Goal: Task Accomplishment & Management: Manage account settings

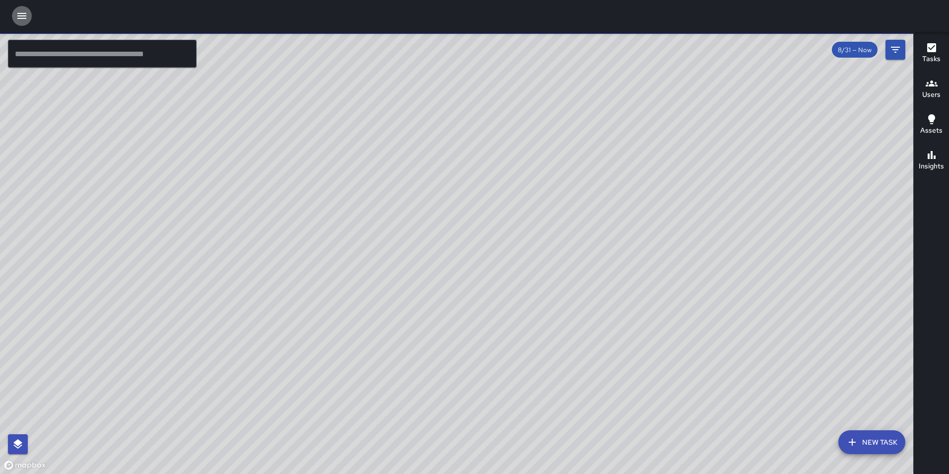
click at [25, 16] on icon "button" at bounding box center [21, 16] width 9 height 6
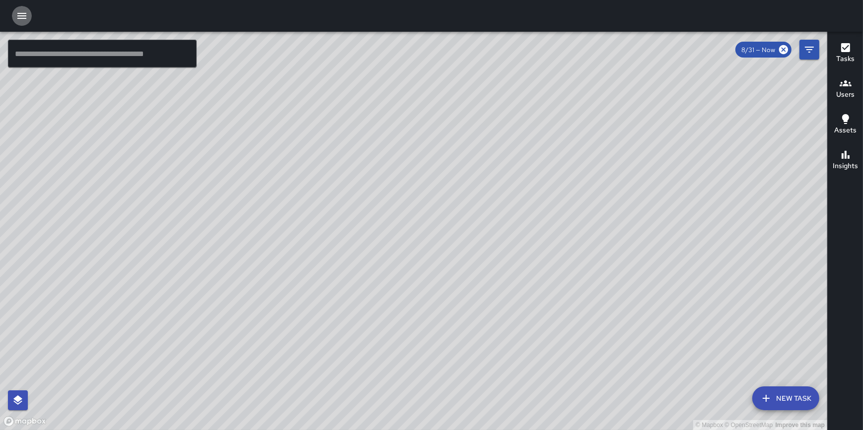
click at [26, 15] on icon "button" at bounding box center [22, 16] width 12 height 12
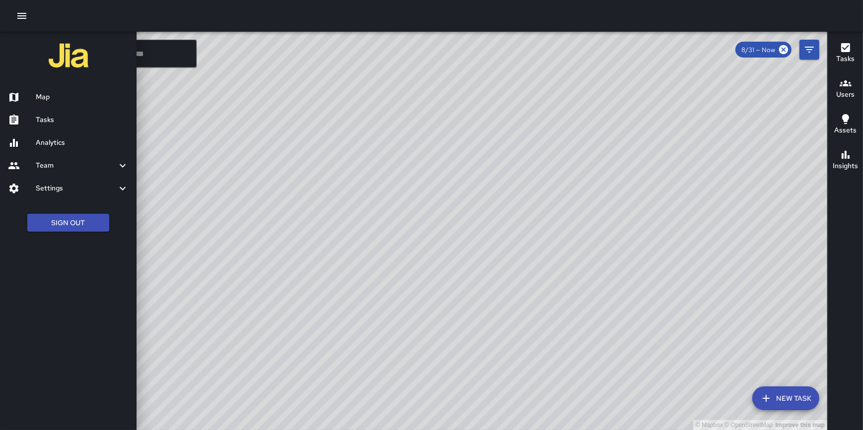
click at [72, 184] on h6 "Settings" at bounding box center [76, 188] width 81 height 11
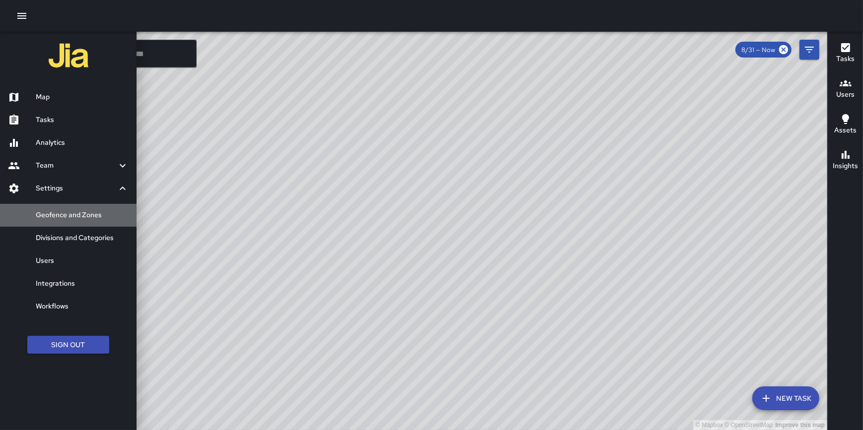
click at [75, 218] on h6 "Geofence and Zones" at bounding box center [82, 215] width 93 height 11
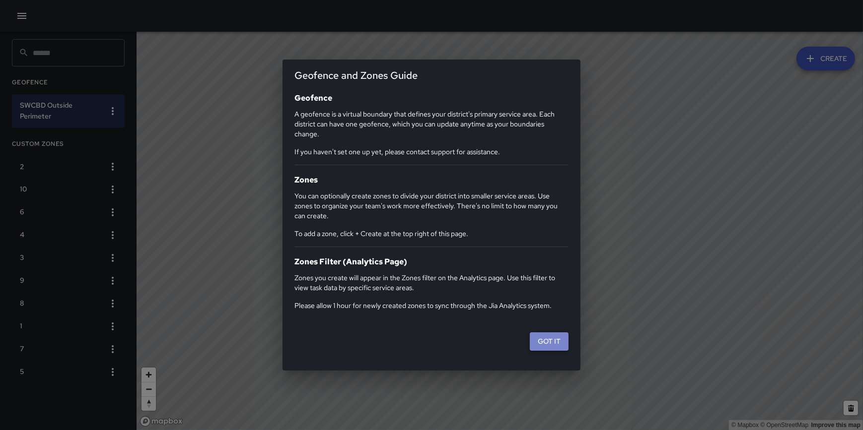
click at [549, 340] on button "Got it" at bounding box center [549, 342] width 39 height 18
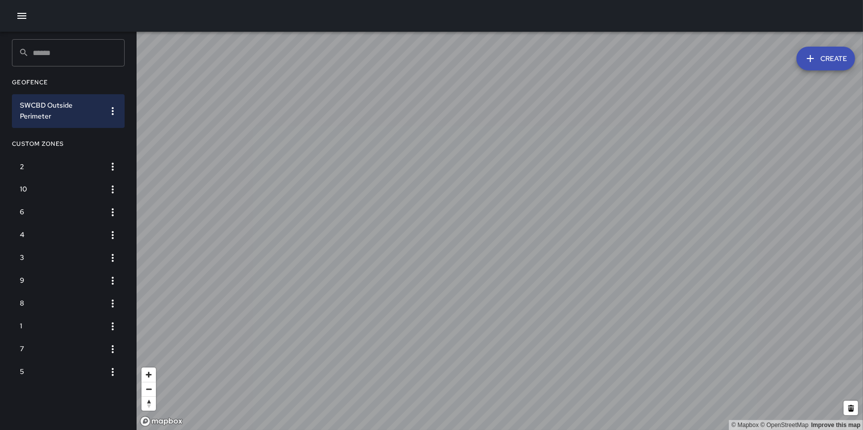
click at [816, 59] on icon "button" at bounding box center [810, 59] width 12 height 12
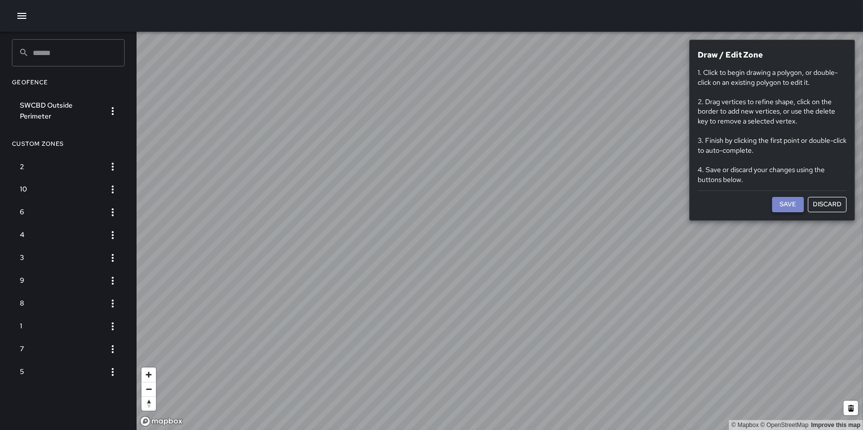
click at [787, 204] on button "Save" at bounding box center [788, 204] width 32 height 15
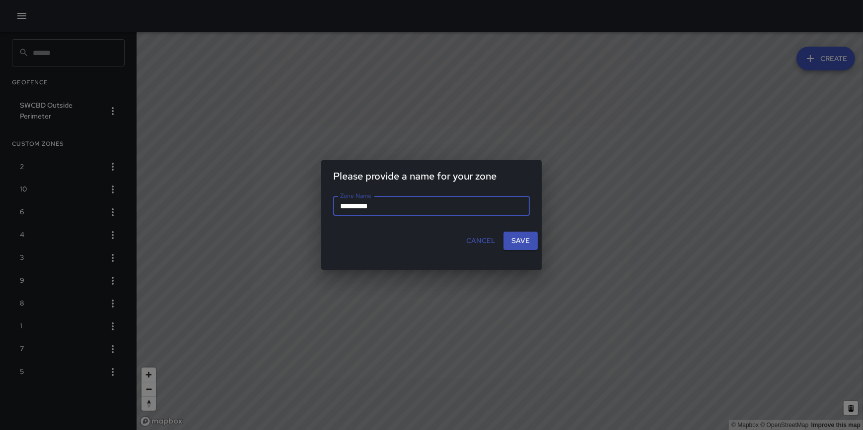
type input "*********"
click at [482, 241] on button "Cancel" at bounding box center [480, 241] width 37 height 18
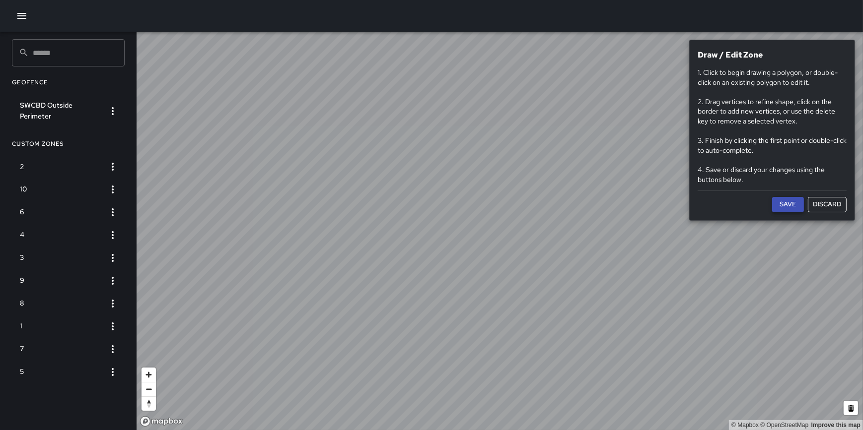
click at [789, 204] on button "Save" at bounding box center [788, 204] width 32 height 15
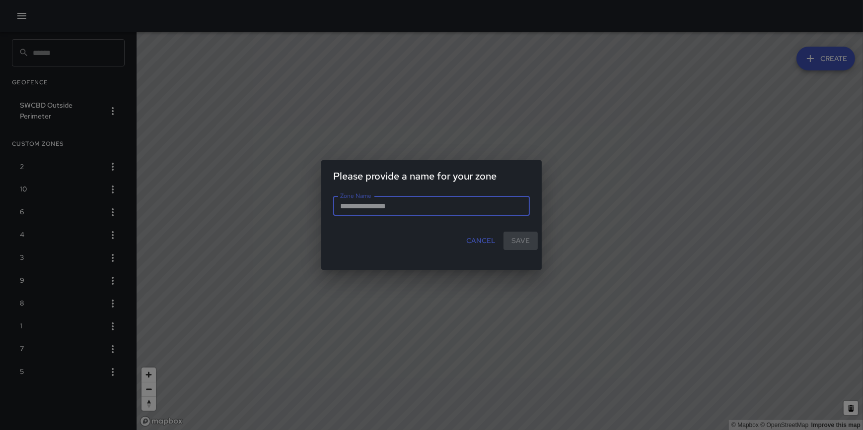
click at [444, 209] on input "Zone Name" at bounding box center [431, 206] width 197 height 20
type input "*********"
click at [530, 243] on button "Save" at bounding box center [520, 241] width 34 height 18
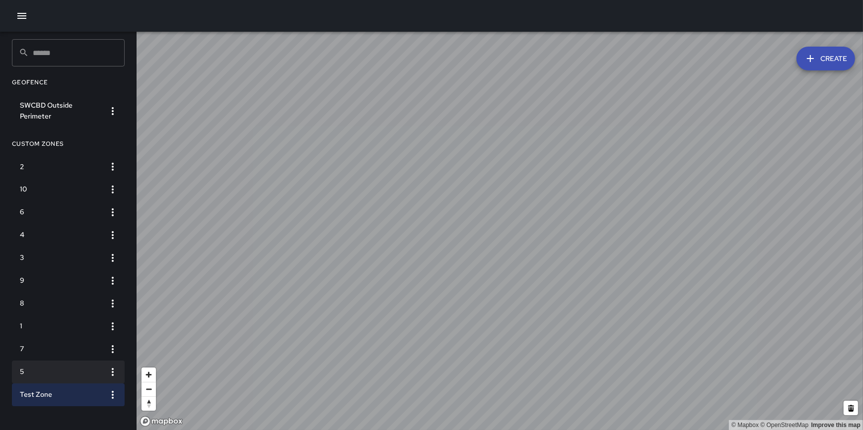
click at [62, 368] on h6 "5" at bounding box center [60, 372] width 81 height 11
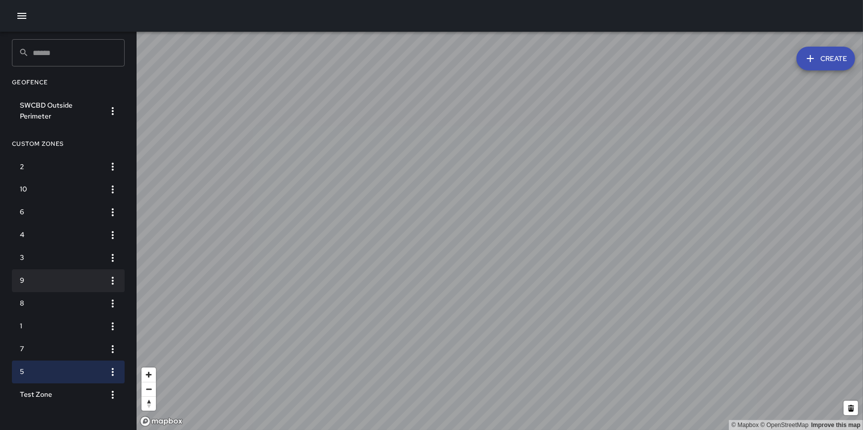
click at [35, 286] on h6 "9" at bounding box center [60, 281] width 81 height 11
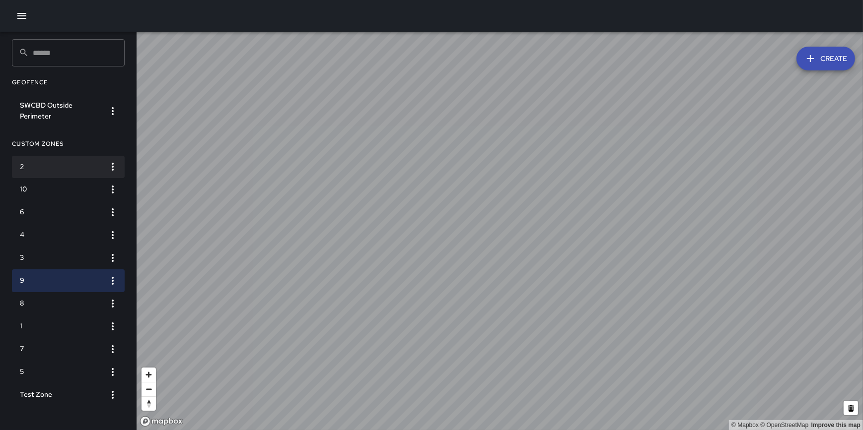
click at [27, 167] on h6 "2" at bounding box center [60, 167] width 81 height 11
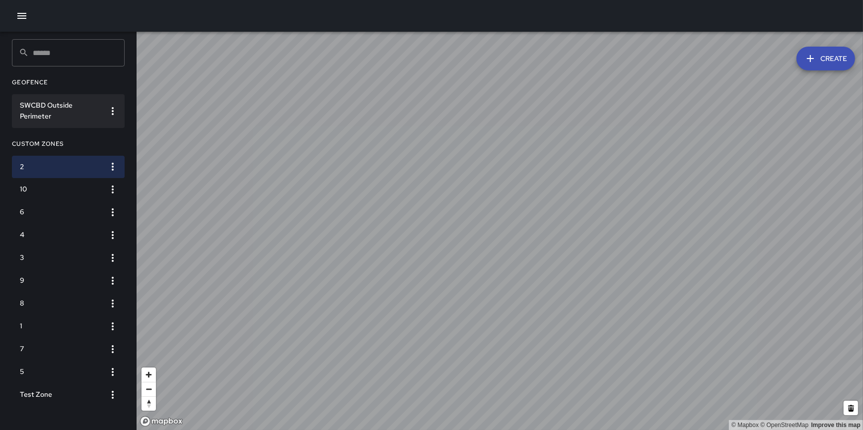
click at [45, 114] on h6 "SWCBD Outside Perimeter" at bounding box center [60, 111] width 81 height 22
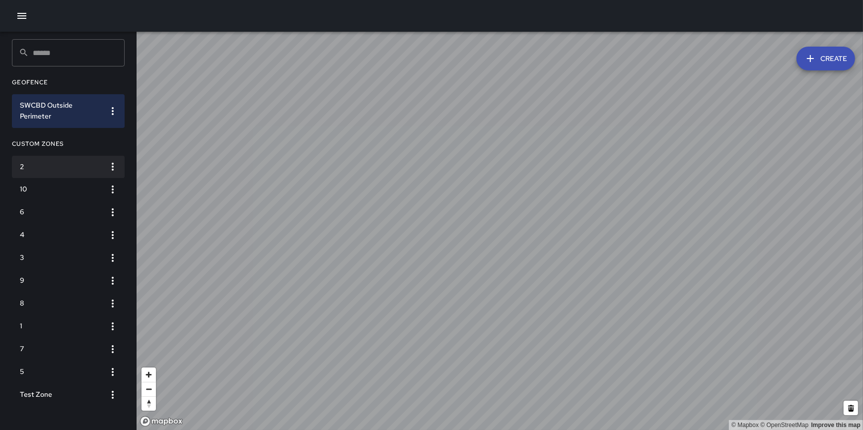
click at [50, 173] on li "2" at bounding box center [68, 167] width 113 height 23
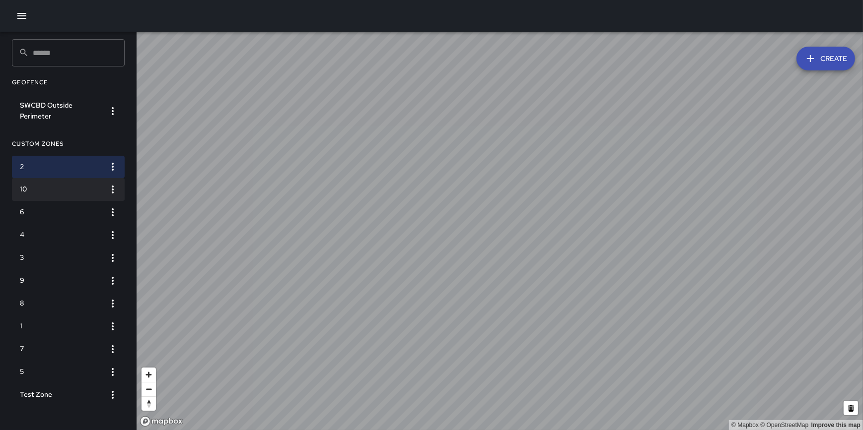
click at [52, 188] on h6 "10" at bounding box center [60, 189] width 81 height 11
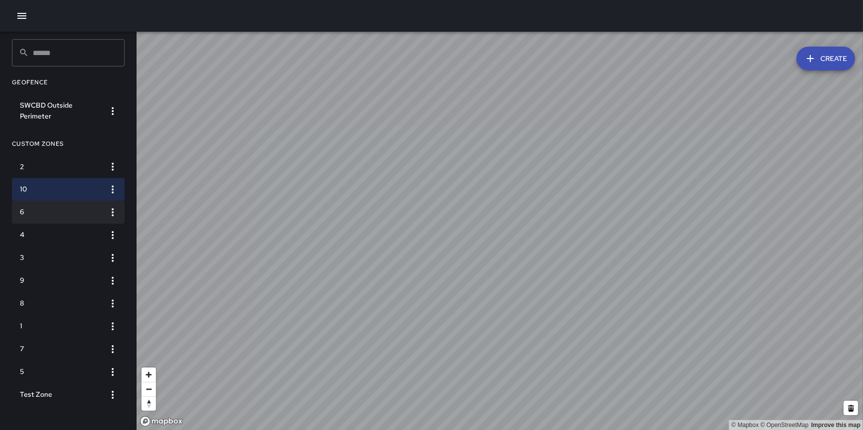
click at [54, 219] on li "6" at bounding box center [68, 212] width 113 height 23
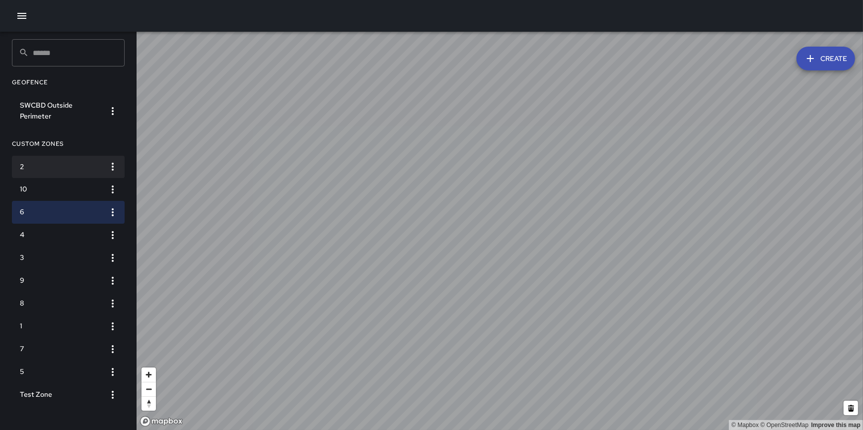
click at [64, 168] on h6 "2" at bounding box center [60, 167] width 81 height 11
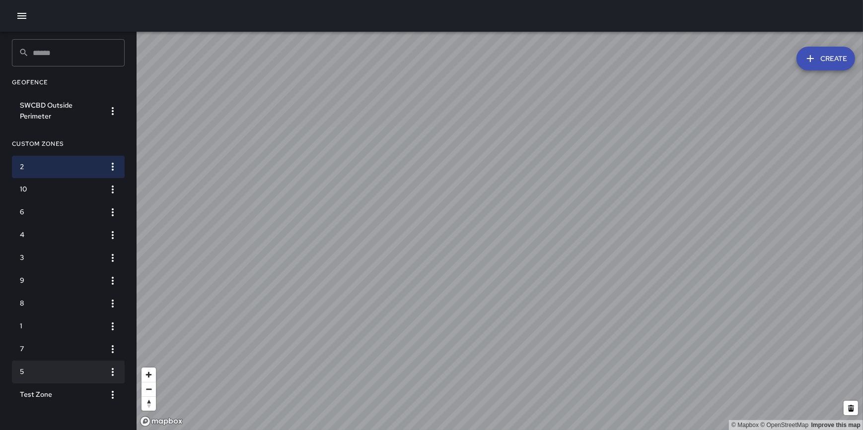
click at [66, 369] on h6 "5" at bounding box center [60, 372] width 81 height 11
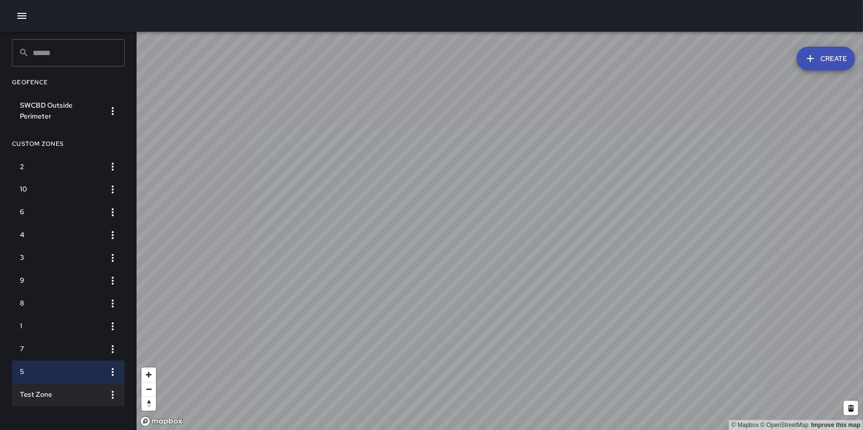
click at [66, 392] on h6 "Test Zone" at bounding box center [60, 395] width 81 height 11
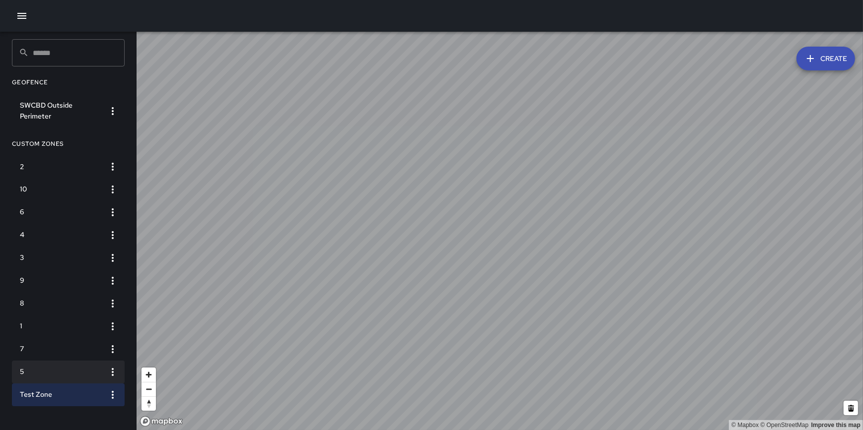
click at [66, 372] on h6 "5" at bounding box center [60, 372] width 81 height 11
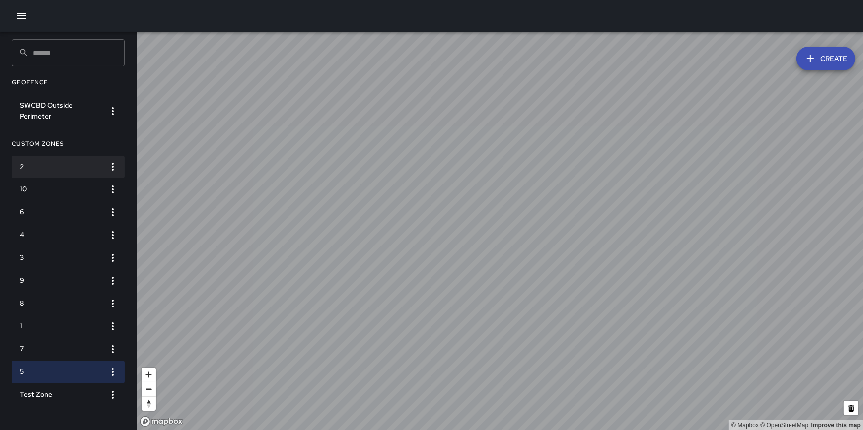
click at [50, 167] on h6 "2" at bounding box center [60, 167] width 81 height 11
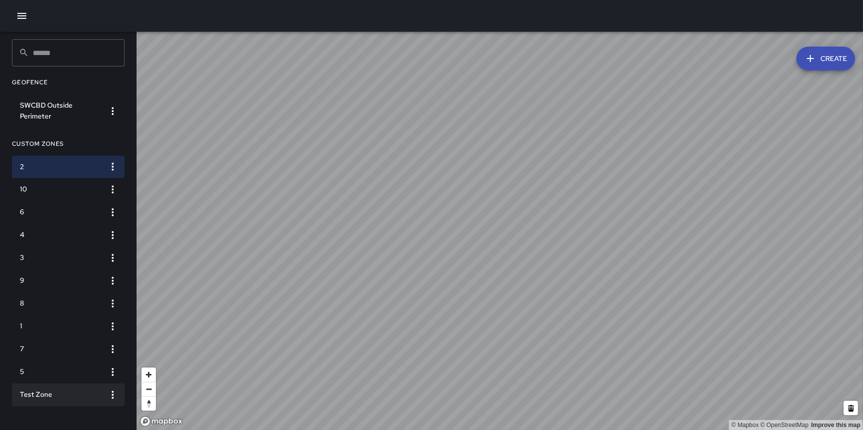
click at [114, 391] on icon "button" at bounding box center [113, 395] width 12 height 12
click at [99, 379] on li "Edit Geometry" at bounding box center [80, 379] width 85 height 16
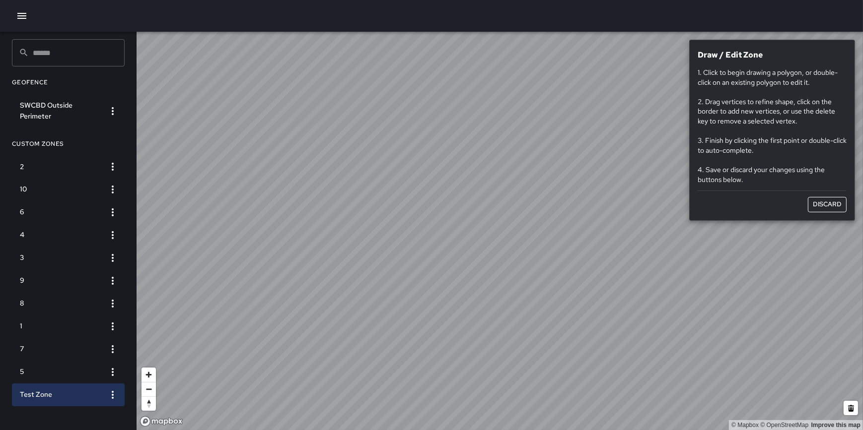
click at [113, 397] on icon "button" at bounding box center [113, 395] width 2 height 8
click at [26, 400] on div at bounding box center [431, 215] width 863 height 430
click at [105, 389] on button "button" at bounding box center [113, 395] width 20 height 20
click at [100, 393] on li "Show GeoJSON" at bounding box center [80, 395] width 85 height 16
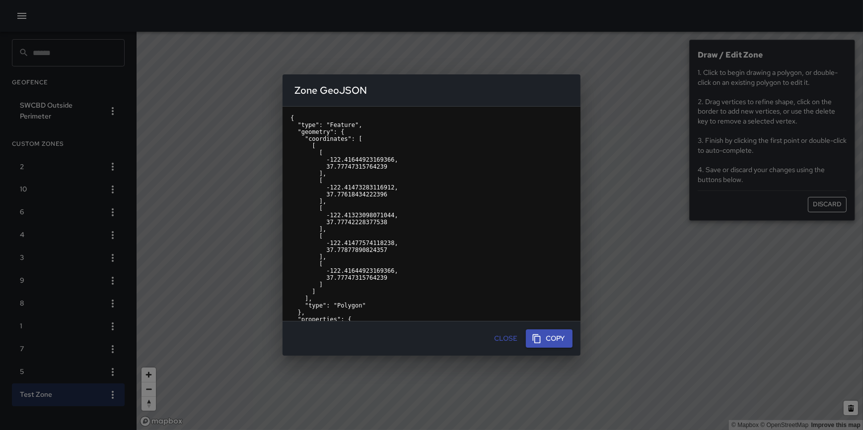
click at [100, 394] on div "Zone GeoJSON { "type": "Feature", "geometry": { "coordinates": [ [ [ -122.41644…" at bounding box center [431, 215] width 863 height 430
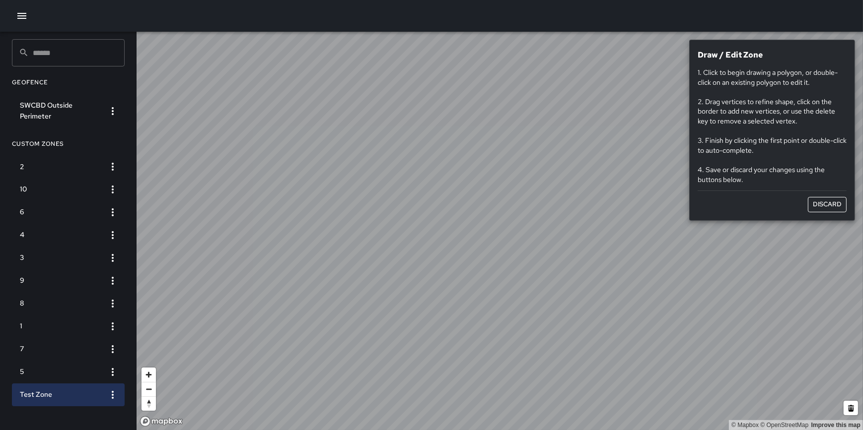
click at [116, 392] on icon "button" at bounding box center [113, 395] width 12 height 12
click at [83, 404] on li "Delete" at bounding box center [80, 411] width 85 height 16
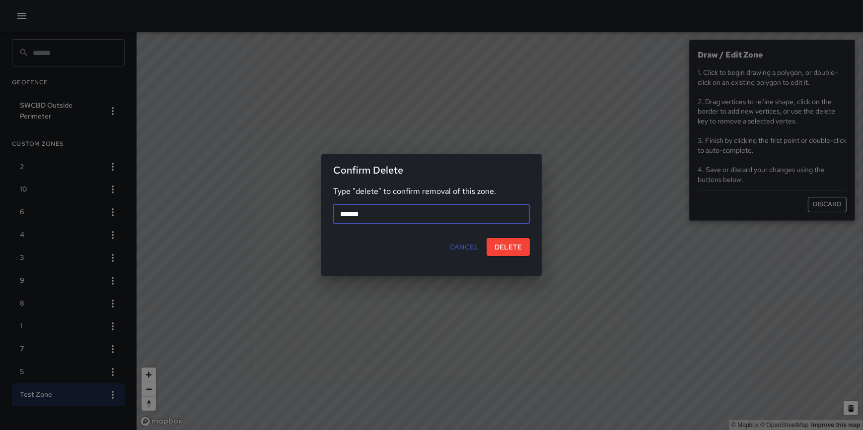
type input "******"
click at [498, 248] on button "Delete" at bounding box center [508, 247] width 43 height 18
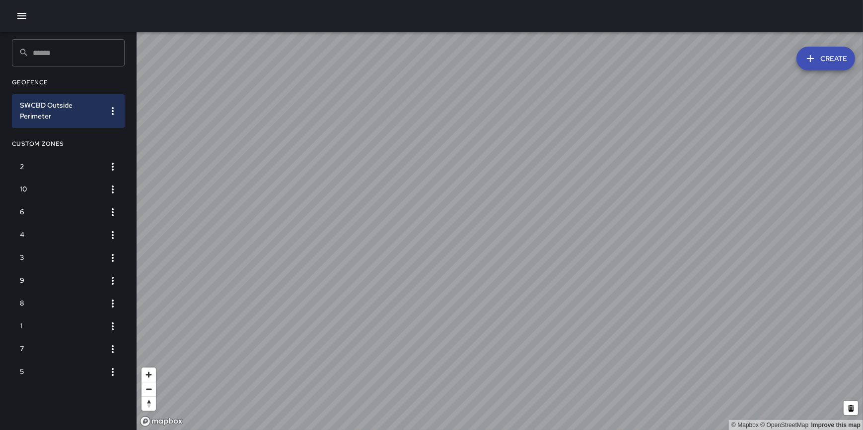
click at [109, 111] on icon "button" at bounding box center [113, 111] width 12 height 12
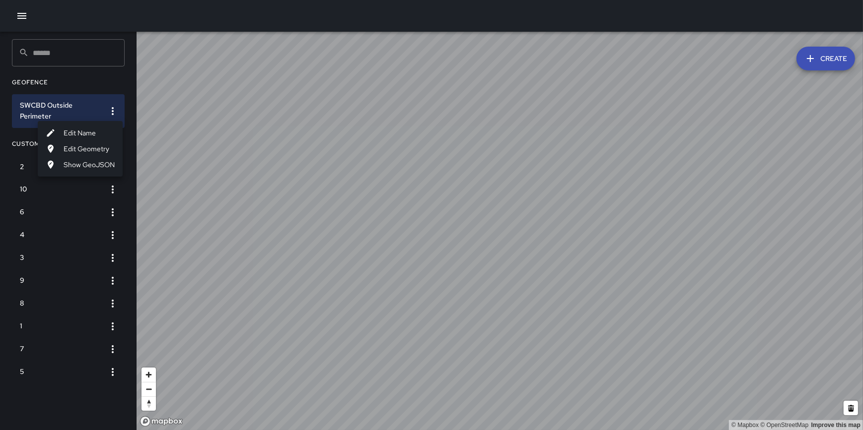
click at [103, 70] on div at bounding box center [431, 215] width 863 height 430
click at [63, 55] on input "text" at bounding box center [79, 52] width 92 height 27
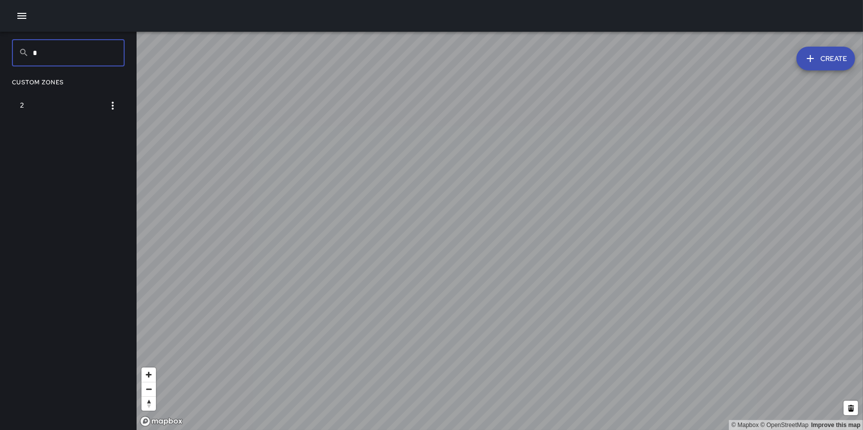
type input "*"
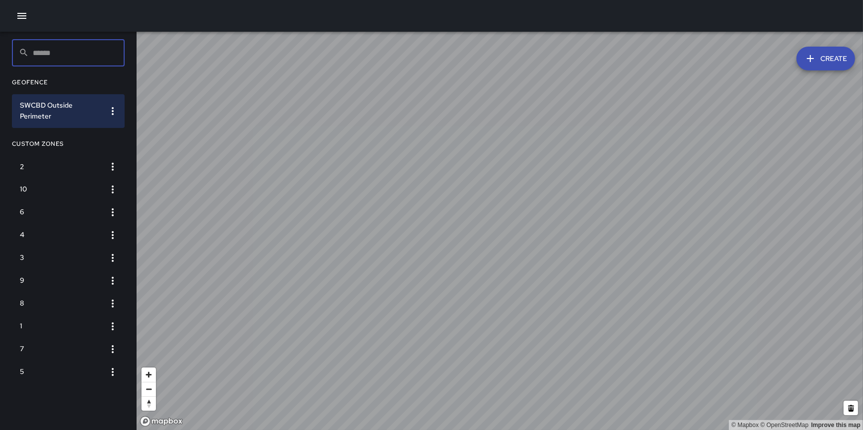
click at [837, 70] on button "Create" at bounding box center [825, 59] width 59 height 24
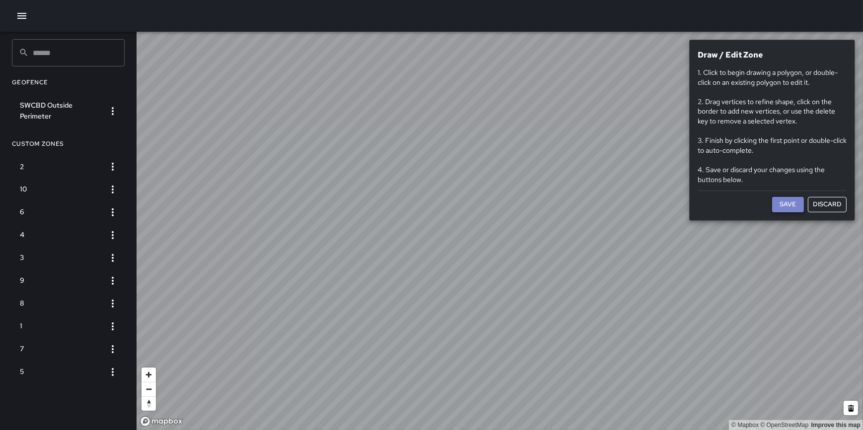
click at [793, 204] on button "Save" at bounding box center [788, 204] width 32 height 15
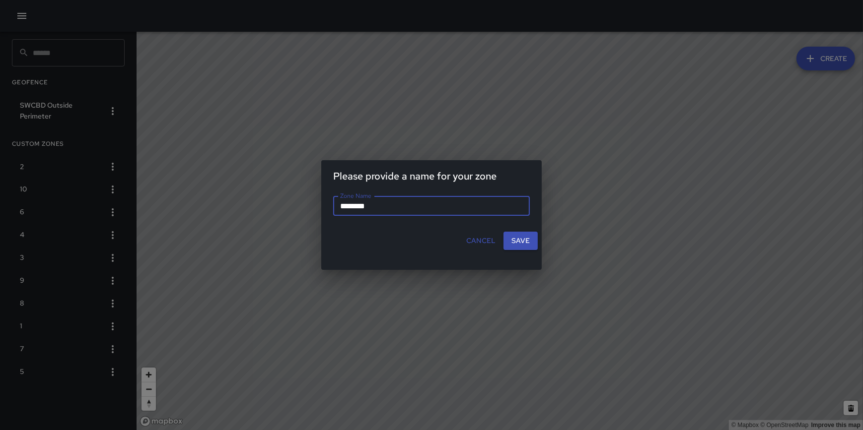
type input "*********"
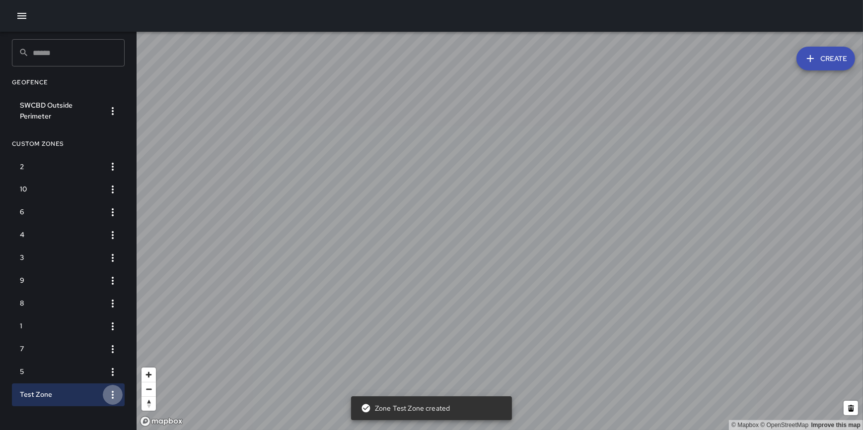
click at [113, 395] on icon "button" at bounding box center [113, 395] width 2 height 8
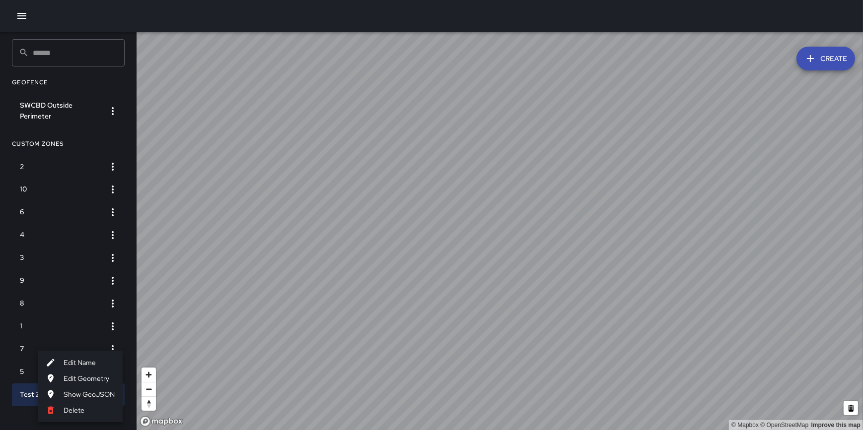
click at [87, 407] on li "Delete" at bounding box center [80, 411] width 85 height 16
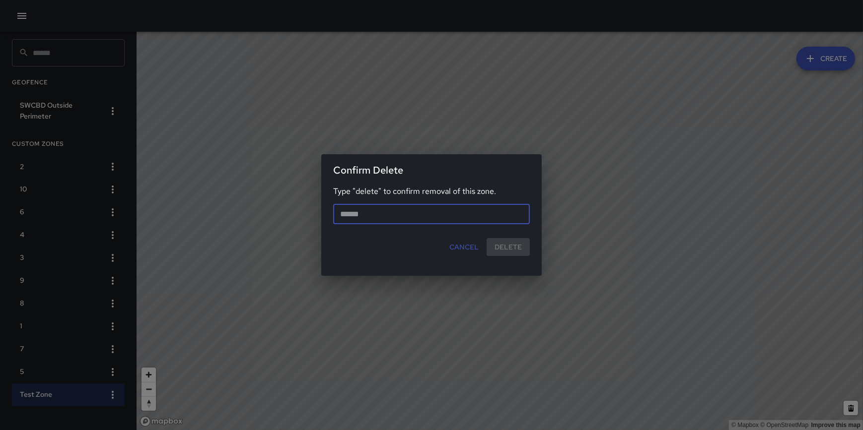
click at [418, 219] on input "text" at bounding box center [431, 215] width 197 height 20
type input "******"
click at [511, 249] on button "Delete" at bounding box center [508, 247] width 43 height 18
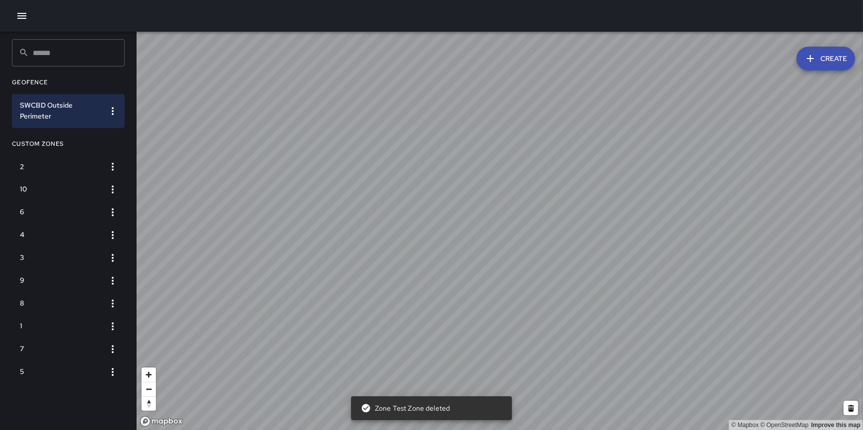
click at [14, 11] on button "button" at bounding box center [22, 16] width 20 height 20
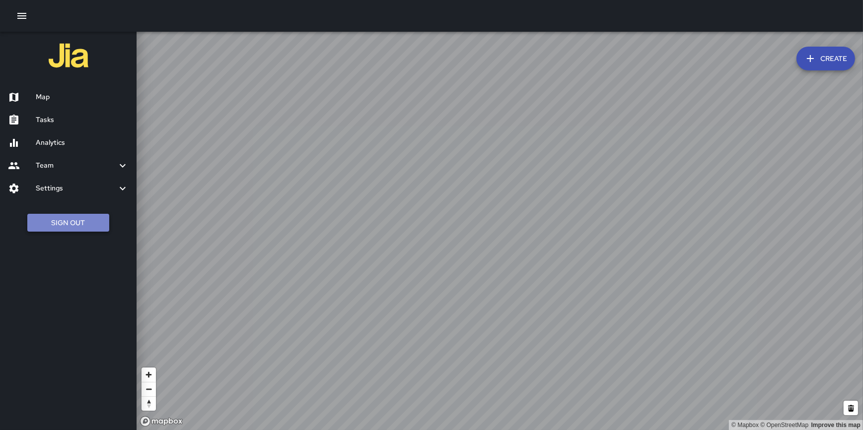
click at [62, 217] on button "Sign Out" at bounding box center [68, 223] width 82 height 18
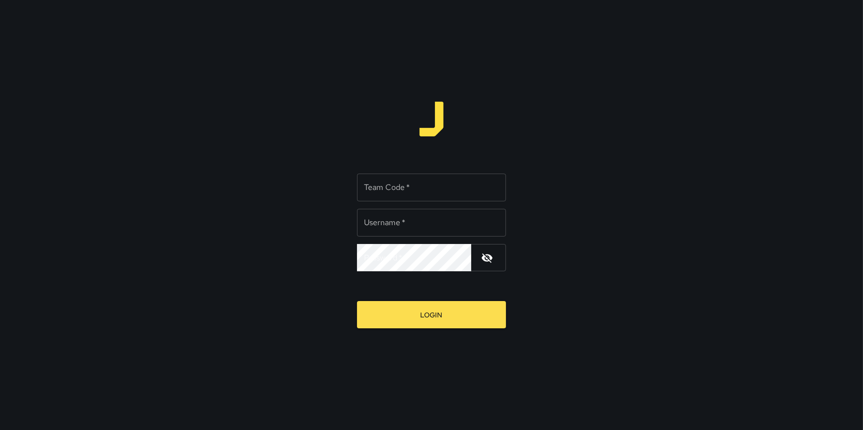
type input "**********"
click at [397, 185] on input "Team Code   *" at bounding box center [431, 188] width 149 height 28
type input "*****"
click at [357, 301] on button "Login" at bounding box center [431, 314] width 149 height 27
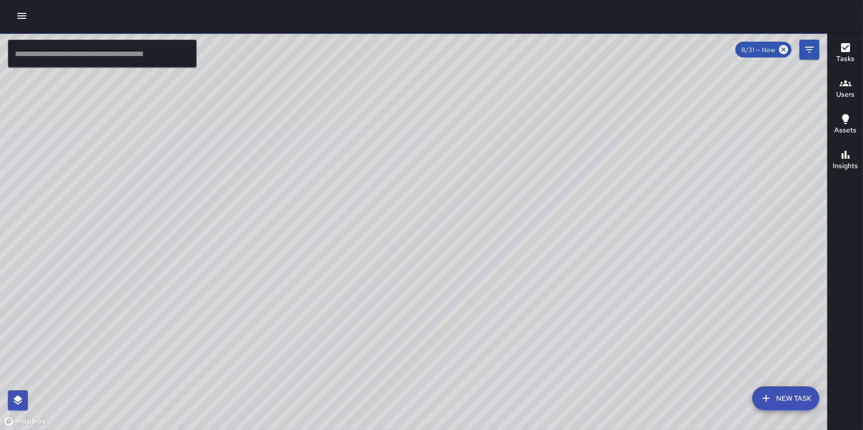
click at [24, 20] on icon "button" at bounding box center [22, 16] width 12 height 12
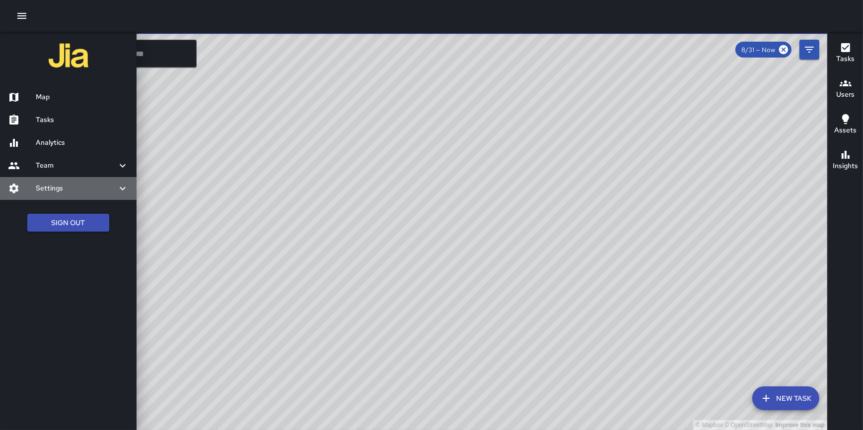
click at [75, 193] on h6 "Settings" at bounding box center [76, 188] width 81 height 11
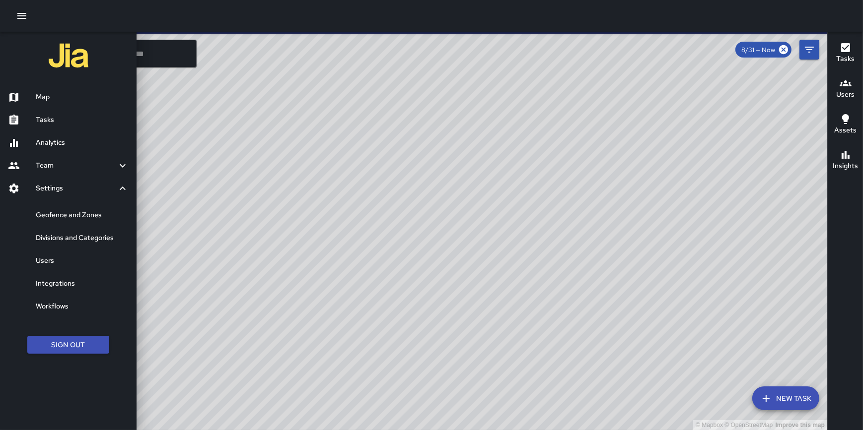
click at [73, 213] on h6 "Geofence and Zones" at bounding box center [82, 215] width 93 height 11
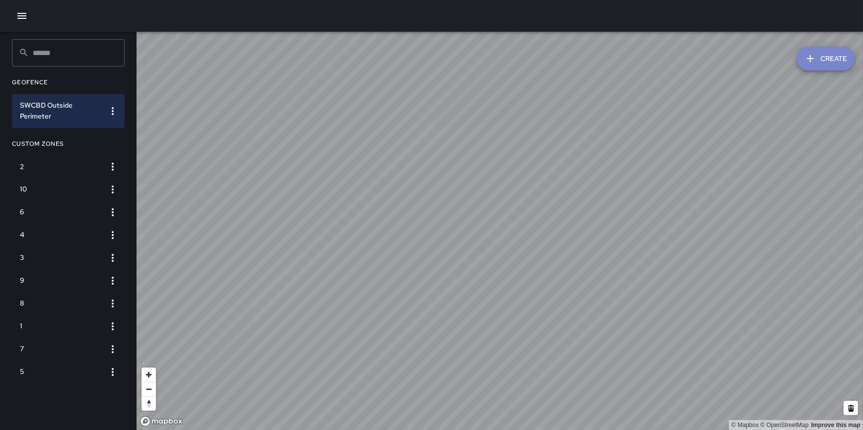
click at [844, 59] on button "Create" at bounding box center [825, 59] width 59 height 24
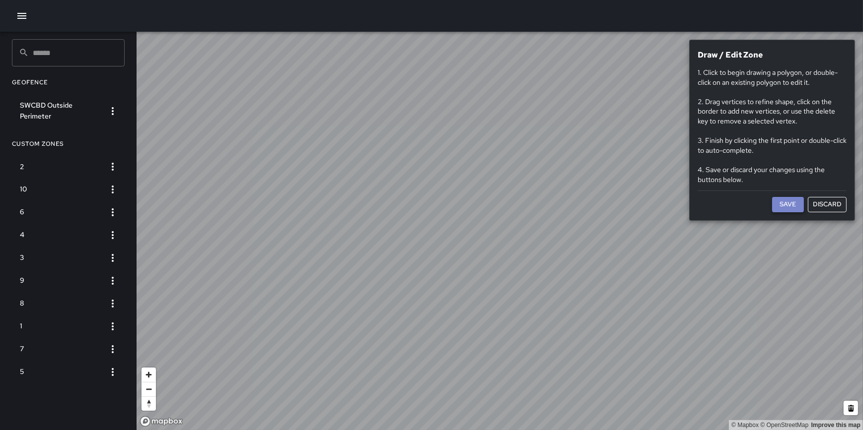
click at [788, 202] on button "Save" at bounding box center [788, 204] width 32 height 15
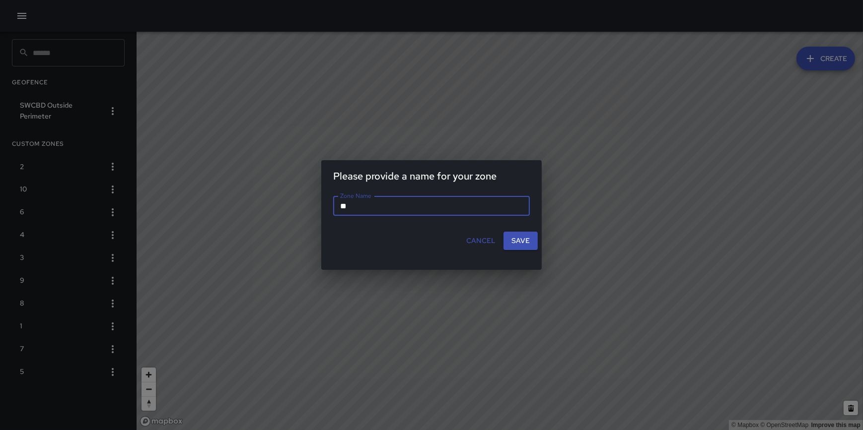
type input "*"
type input "*********"
click at [517, 242] on button "Save" at bounding box center [520, 241] width 34 height 18
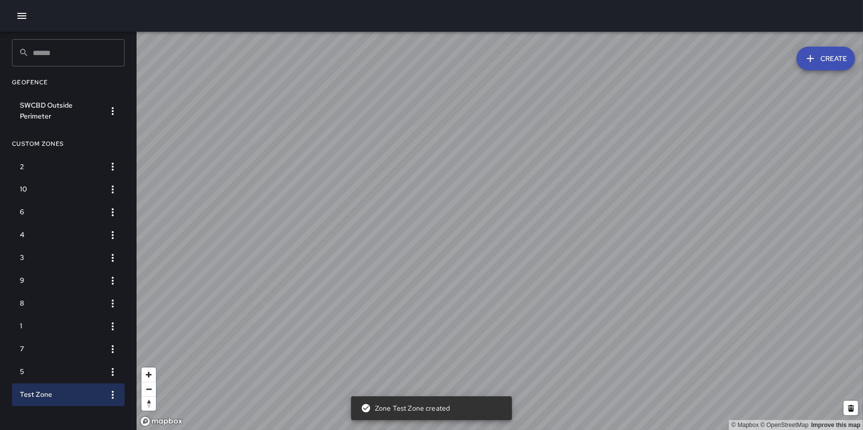
click at [113, 394] on icon "button" at bounding box center [113, 395] width 2 height 8
click at [97, 403] on li "Delete" at bounding box center [80, 411] width 85 height 16
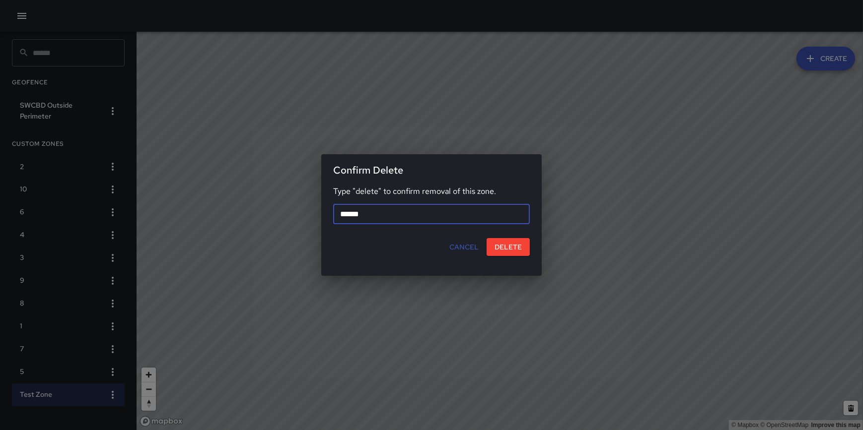
type input "******"
drag, startPoint x: 465, startPoint y: 252, endPoint x: 522, endPoint y: 253, distance: 57.1
click at [522, 253] on div "Cancel Delete" at bounding box center [427, 247] width 212 height 26
click at [514, 249] on button "Delete" at bounding box center [508, 247] width 43 height 18
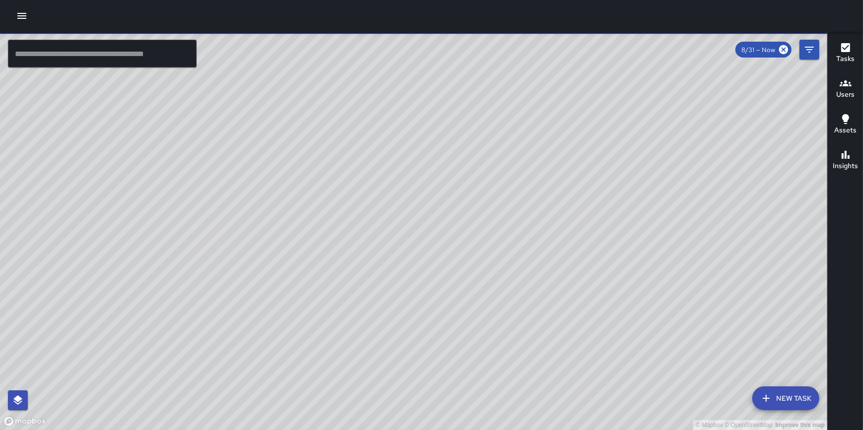
click at [28, 15] on button "button" at bounding box center [22, 16] width 20 height 20
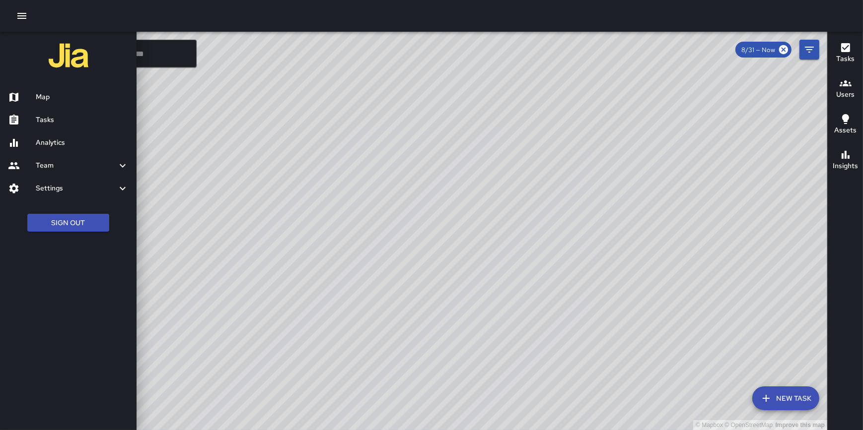
click at [78, 192] on h6 "Settings" at bounding box center [76, 188] width 81 height 11
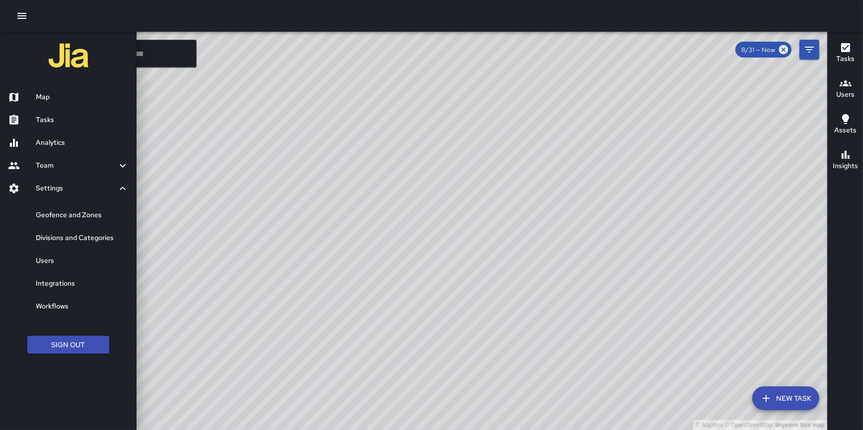
click at [76, 210] on h6 "Geofence and Zones" at bounding box center [82, 215] width 93 height 11
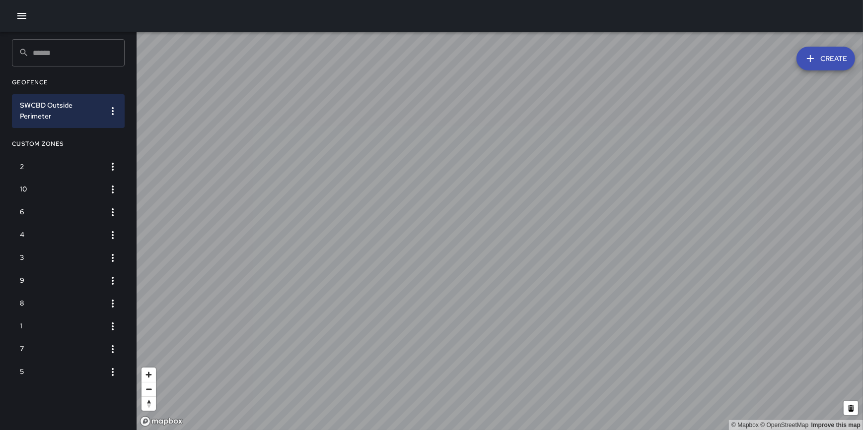
click at [836, 61] on button "Create" at bounding box center [825, 59] width 59 height 24
